Goal: Task Accomplishment & Management: Manage account settings

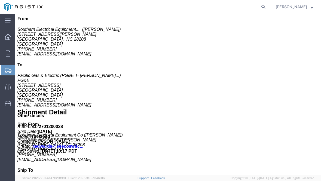
scroll to position [68, 0]
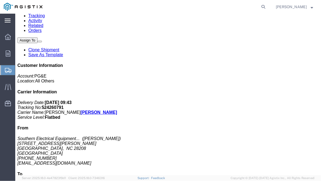
click at [4, 21] on div "main_menu Created with Sketch." at bounding box center [7, 21] width 15 height 14
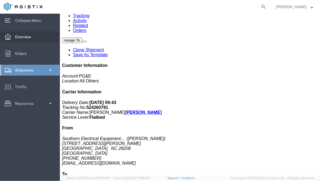
click at [15, 33] on span "Overview" at bounding box center [25, 36] width 20 height 11
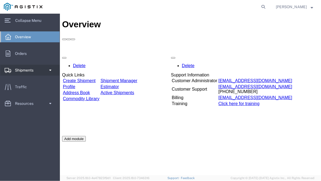
click at [31, 67] on span "Shipments" at bounding box center [26, 70] width 22 height 11
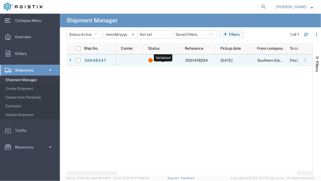
click at [159, 59] on span "Validated" at bounding box center [163, 59] width 16 height 11
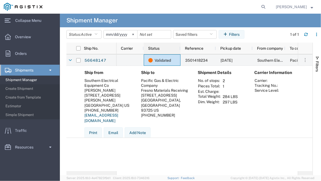
click at [154, 47] on span "Status" at bounding box center [153, 48] width 11 height 4
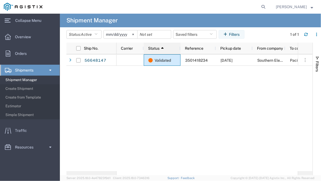
click at [164, 47] on div "Status 1" at bounding box center [163, 48] width 30 height 9
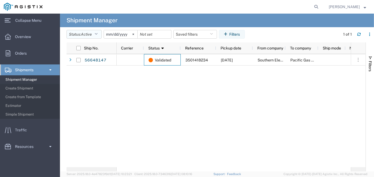
click at [83, 33] on span "Active" at bounding box center [86, 34] width 11 height 4
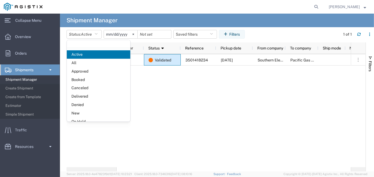
click at [180, 78] on div "Validated 3501418234 [DATE] Southern Electrical Equipment Co Pacific Gas & Elec…" at bounding box center [234, 110] width 234 height 113
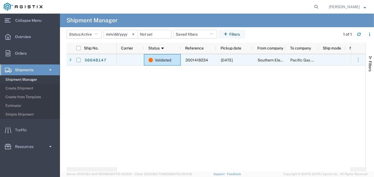
click at [79, 59] on input "Press Space to toggle row selection (unchecked)" at bounding box center [78, 60] width 4 height 4
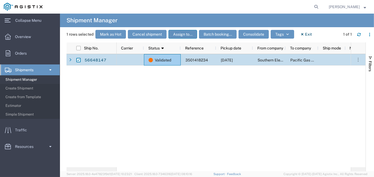
click at [181, 34] on button "Assign to..." at bounding box center [182, 34] width 29 height 9
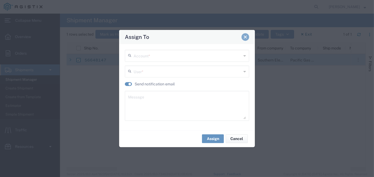
click at [246, 38] on span "Close" at bounding box center [245, 37] width 4 height 4
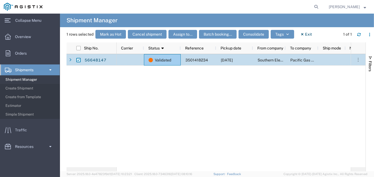
click at [78, 59] on input "Press Space to toggle row selection (checked)" at bounding box center [78, 60] width 4 height 4
checkbox input "false"
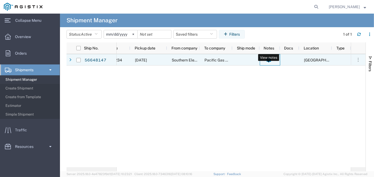
click at [270, 58] on icon at bounding box center [268, 60] width 4 height 5
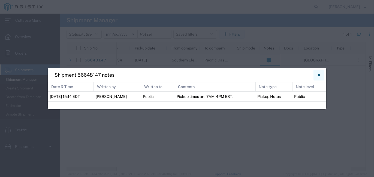
click at [320, 77] on button "Close" at bounding box center [318, 75] width 11 height 11
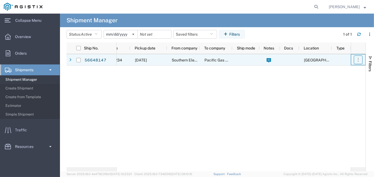
click at [321, 58] on icon "button" at bounding box center [357, 59] width 5 height 5
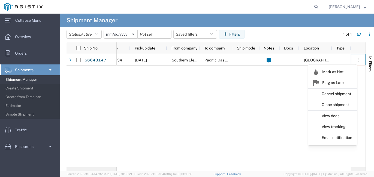
click at [265, 96] on div "Validated 3501418234 [DATE] Southern Electrical Equipment Co Pacific Gas & Elec…" at bounding box center [234, 110] width 234 height 113
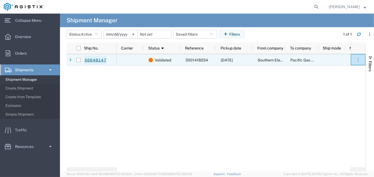
click at [94, 60] on link "56648147" at bounding box center [95, 60] width 22 height 9
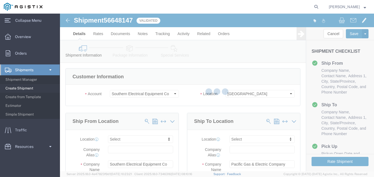
select select
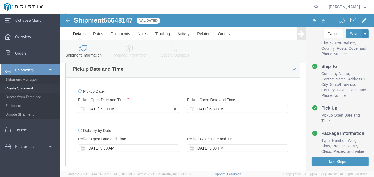
click div "[DATE] 5:39 PM"
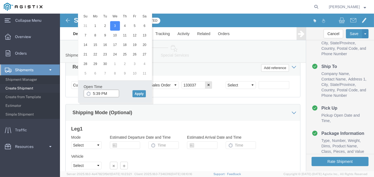
drag, startPoint x: 49, startPoint y: 79, endPoint x: 30, endPoint y: 79, distance: 19.1
click div "5:39 PM"
click input "5:39 PM"
click input "PM5:39"
drag, startPoint x: 51, startPoint y: 79, endPoint x: 33, endPoint y: 78, distance: 17.7
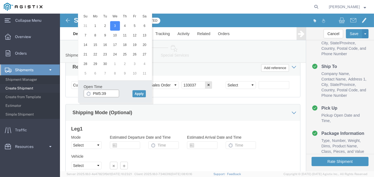
click input "PM5:39"
click input ";0:39 PM"
click input ";M"
click input "M"
type input "*"
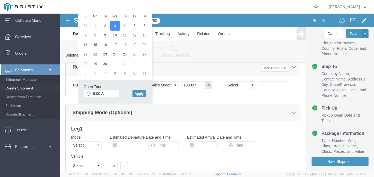
type input "8:00 AM"
click button "Apply"
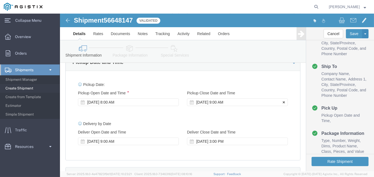
click icon
click div "[DATE] 9:00 AM"
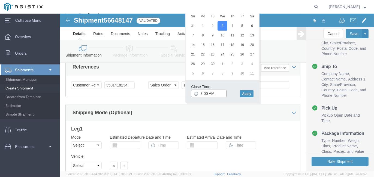
click input "3:00 AM"
type input "3:00 PM"
click button "Apply"
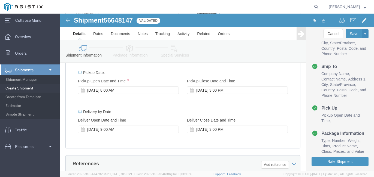
scroll to position [272, 0]
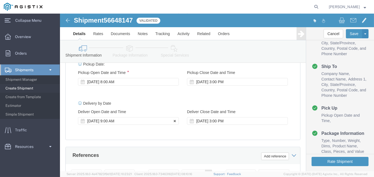
click icon
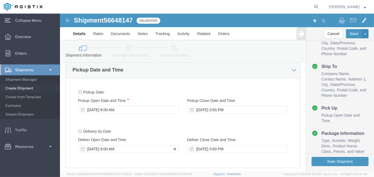
click div "[DATE] 9:00 AM"
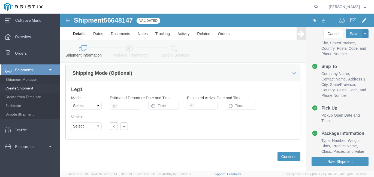
click div "Vehicle Select Size Select Container Number 1 Owner Select Shipper Vessel"
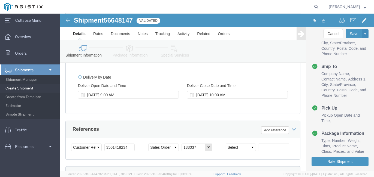
scroll to position [264, 0]
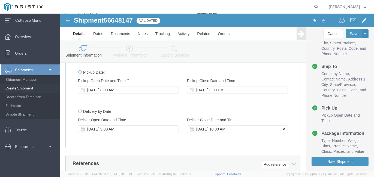
click icon
click div "[DATE] 10:00 AM"
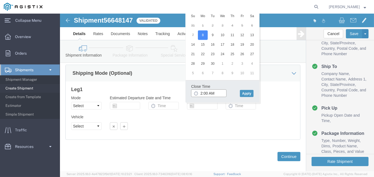
click input "2:00 AM"
type input "2:00 PM"
click button "Apply"
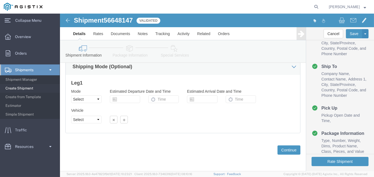
scroll to position [408, 0]
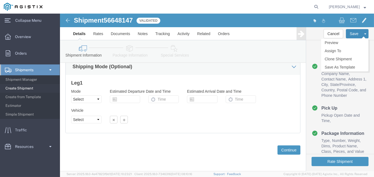
click button "Save"
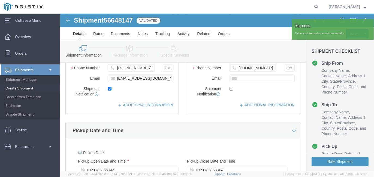
scroll to position [135, 0]
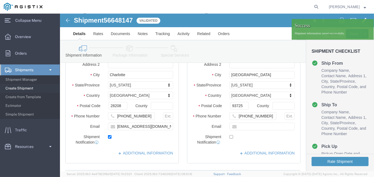
click at [22, 68] on span "Shipments" at bounding box center [26, 70] width 22 height 11
